Goal: Check status

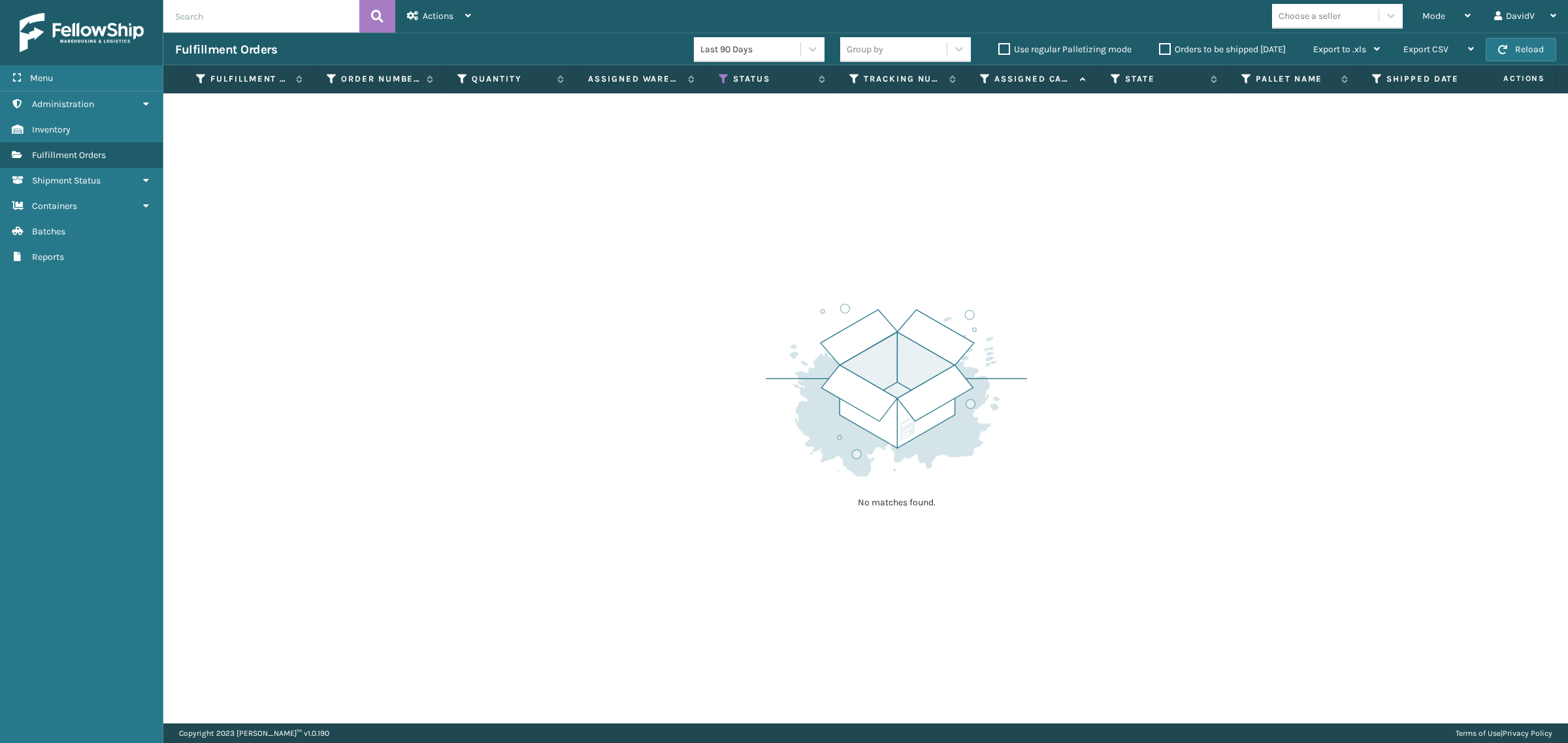
click at [1161, 53] on label "Orders to be shipped today" at bounding box center [1222, 49] width 127 height 11
click at [1159, 51] on input "Orders to be shipped today" at bounding box center [1159, 46] width 1 height 9
click at [1161, 53] on label "Orders to be shipped today" at bounding box center [1222, 49] width 127 height 11
click at [1159, 51] on input "Orders to be shipped today" at bounding box center [1159, 46] width 1 height 9
click at [1169, 47] on label "Orders to be shipped today" at bounding box center [1222, 49] width 127 height 11
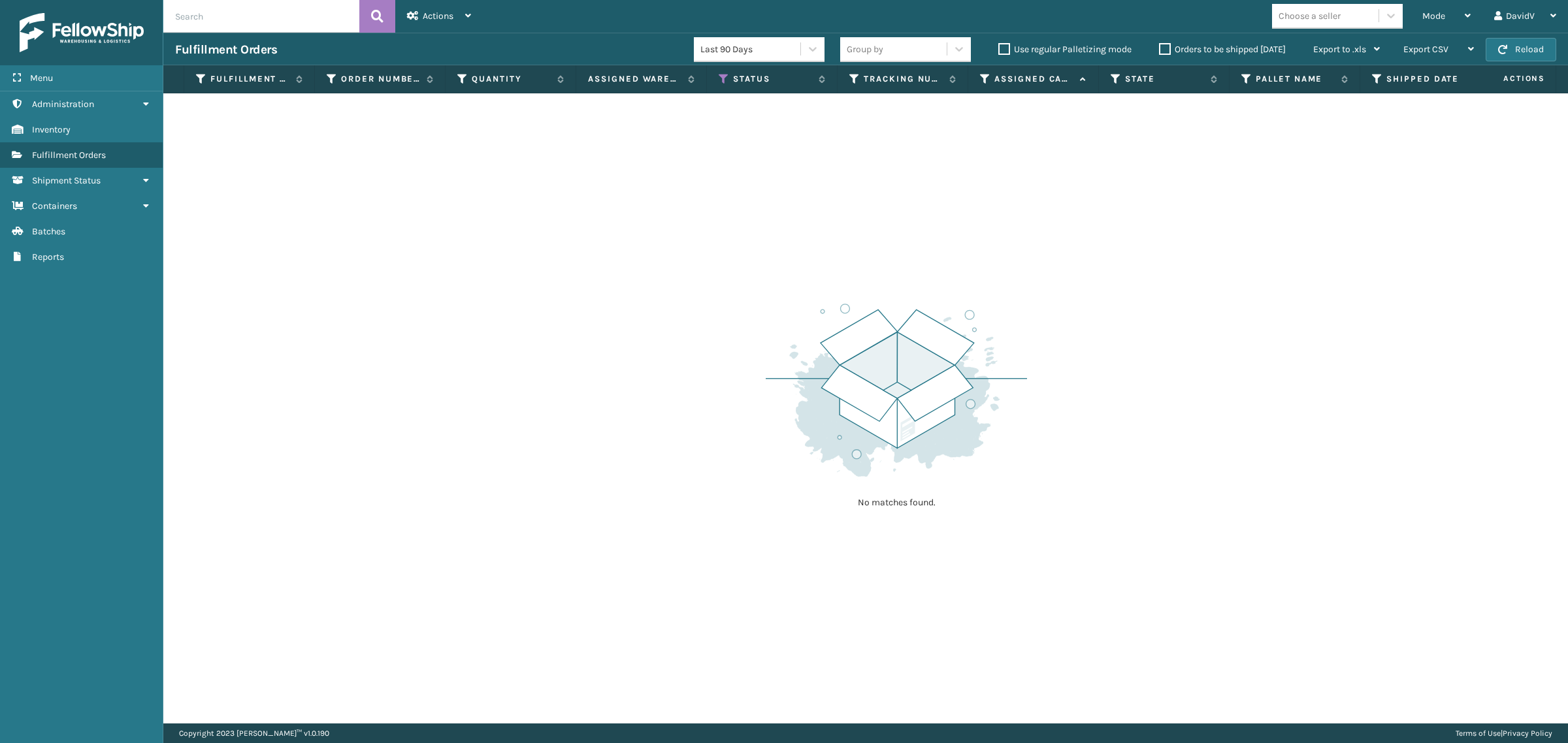
click at [1159, 47] on input "Orders to be shipped today" at bounding box center [1159, 46] width 1 height 9
click at [1169, 47] on label "Orders to be shipped today" at bounding box center [1222, 49] width 127 height 11
click at [1159, 47] on input "Orders to be shipped today" at bounding box center [1159, 46] width 1 height 9
click at [1169, 47] on label "Orders to be shipped today" at bounding box center [1222, 49] width 127 height 11
click at [1159, 47] on input "Orders to be shipped today" at bounding box center [1159, 46] width 1 height 9
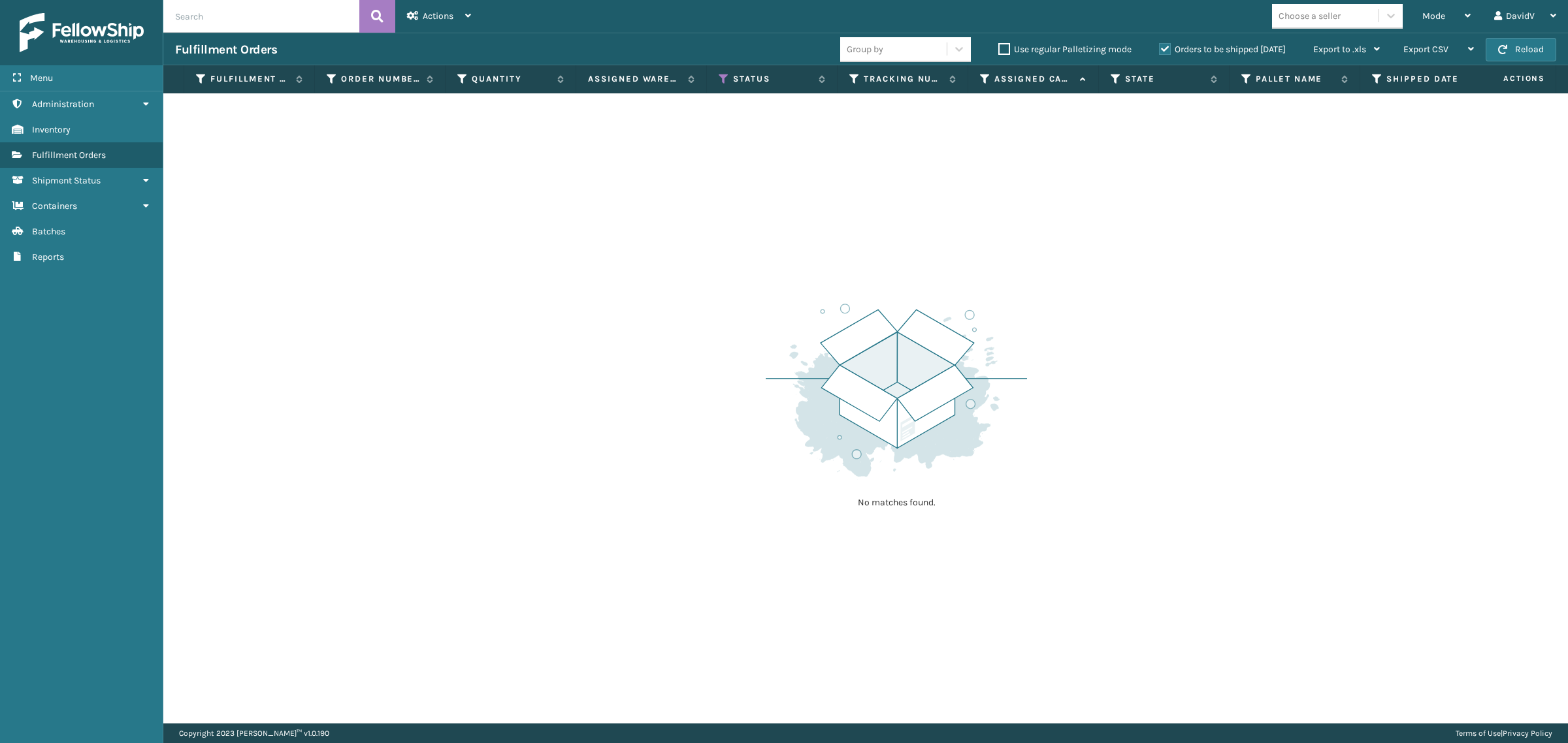
click at [1169, 47] on label "Orders to be shipped today" at bounding box center [1222, 49] width 127 height 11
click at [1159, 47] on input "Orders to be shipped today" at bounding box center [1159, 46] width 1 height 9
click at [805, 261] on div "No matches found." at bounding box center [865, 408] width 1404 height 630
